Goal: Task Accomplishment & Management: Check status

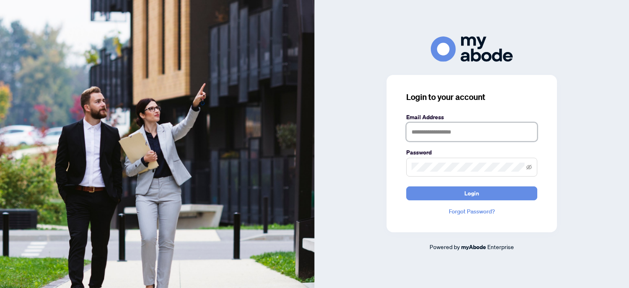
click at [422, 138] on input "text" at bounding box center [471, 131] width 131 height 19
type input "**********"
click at [406, 186] on button "Login" at bounding box center [471, 193] width 131 height 14
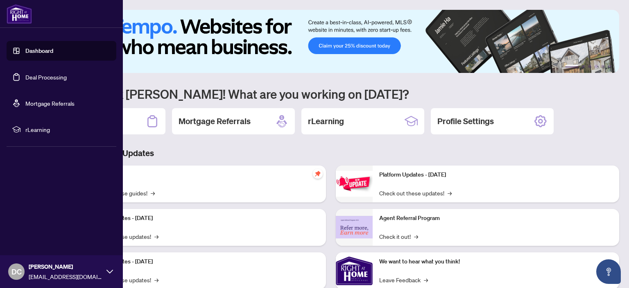
click at [25, 78] on link "Deal Processing" at bounding box center [45, 76] width 41 height 7
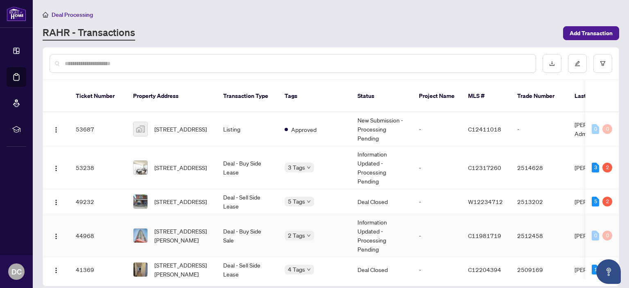
click at [371, 230] on td "Information Updated - Processing Pending" at bounding box center [381, 235] width 61 height 43
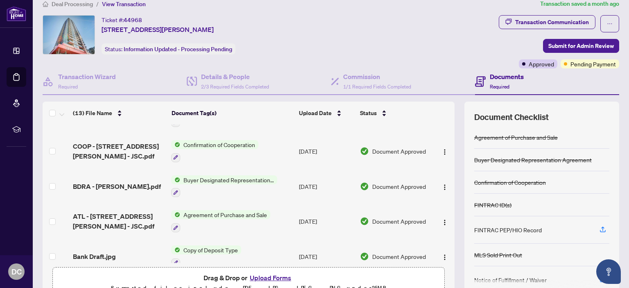
scroll to position [215, 0]
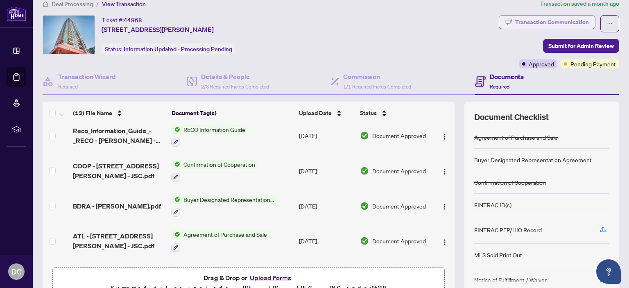
click at [554, 24] on div "Transaction Communication" at bounding box center [552, 22] width 74 height 13
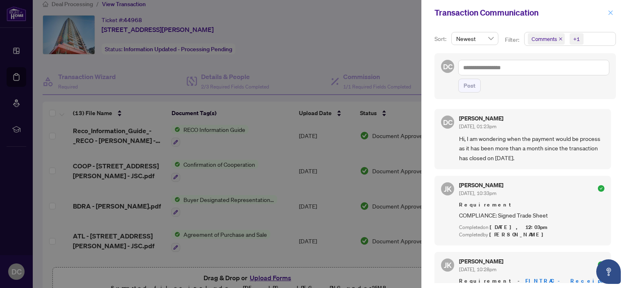
click at [610, 14] on icon "close" at bounding box center [611, 13] width 6 height 6
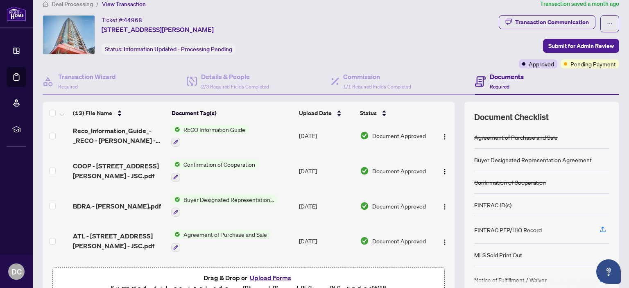
click at [447, 30] on div "Ticket #: 44968 [STREET_ADDRESS][PERSON_NAME] Status: Information Updated - Pro…" at bounding box center [269, 34] width 453 height 39
